Goal: Find specific page/section: Find specific page/section

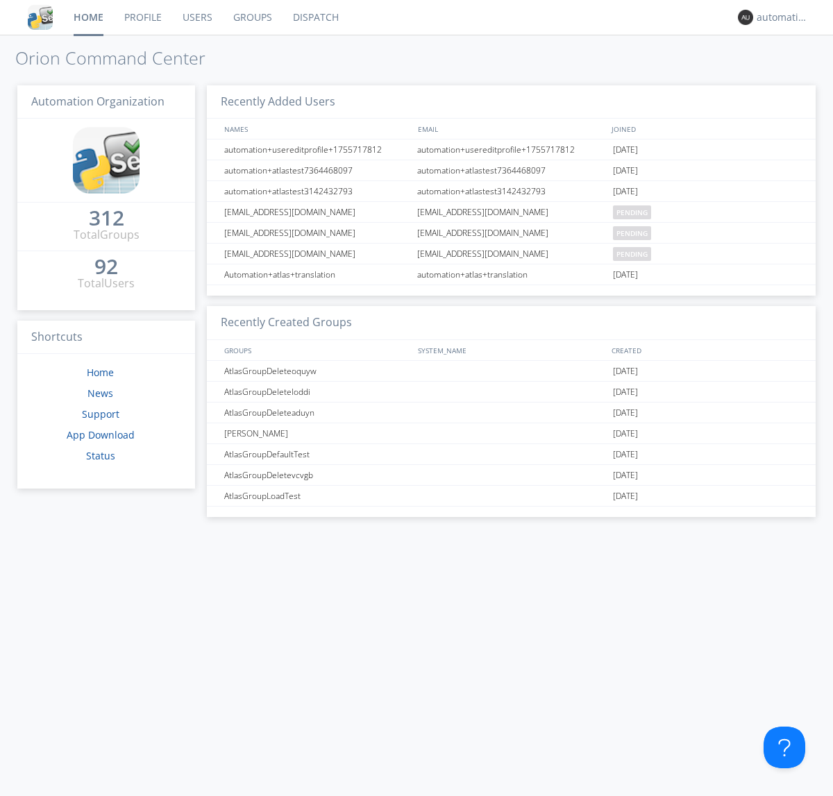
click at [315, 17] on link "Dispatch" at bounding box center [316, 17] width 67 height 35
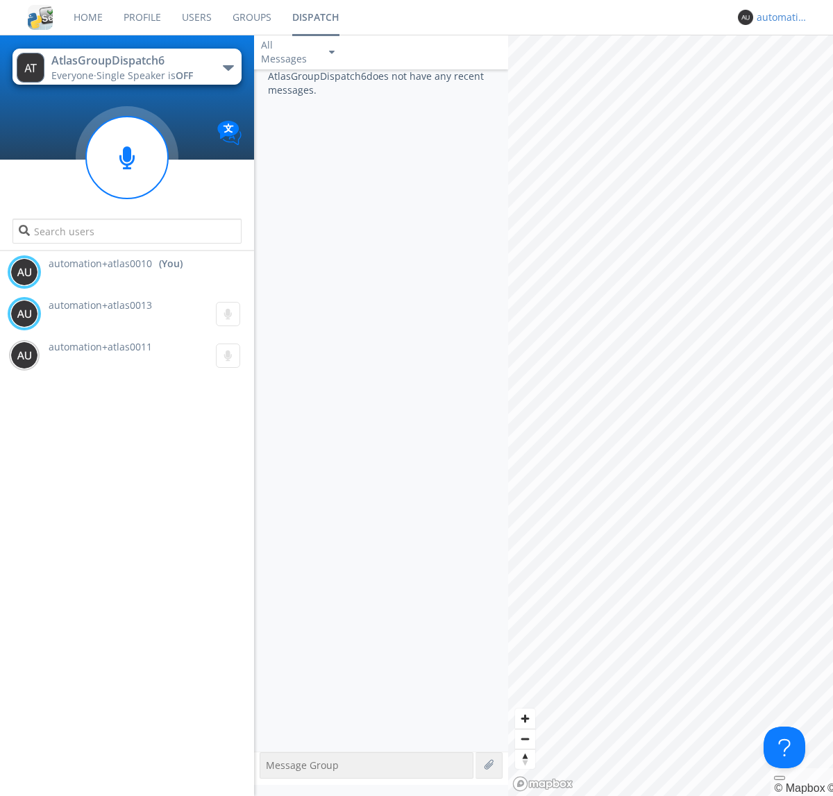
click at [779, 17] on div "automation+atlas0010" at bounding box center [783, 17] width 52 height 14
